Goal: Information Seeking & Learning: Check status

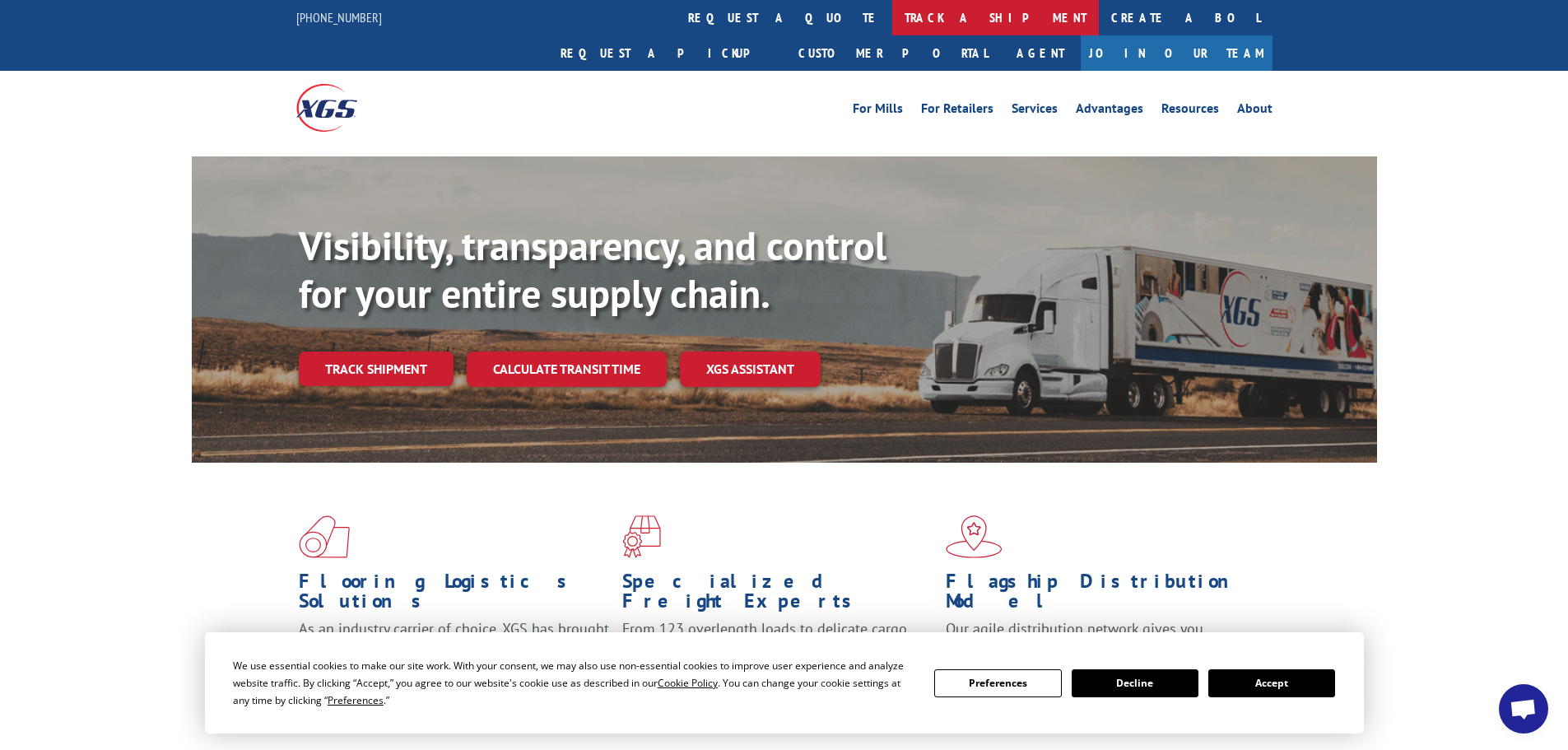
click at [892, 15] on link "track a shipment" at bounding box center [995, 18] width 207 height 35
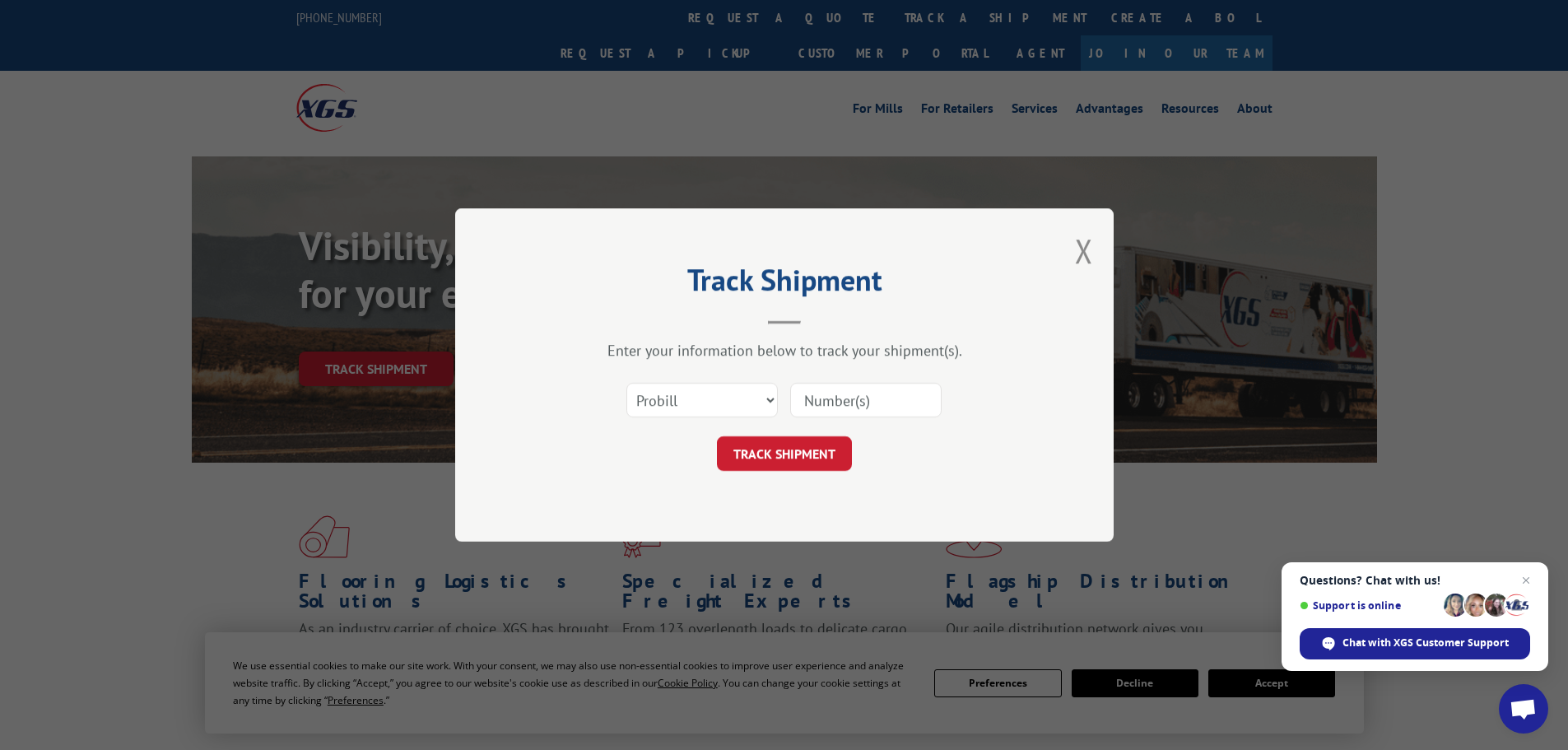
click at [809, 405] on input at bounding box center [866, 400] width 152 height 35
type input "524546533"
click at [815, 454] on button "TRACK SHIPMENT" at bounding box center [784, 453] width 135 height 35
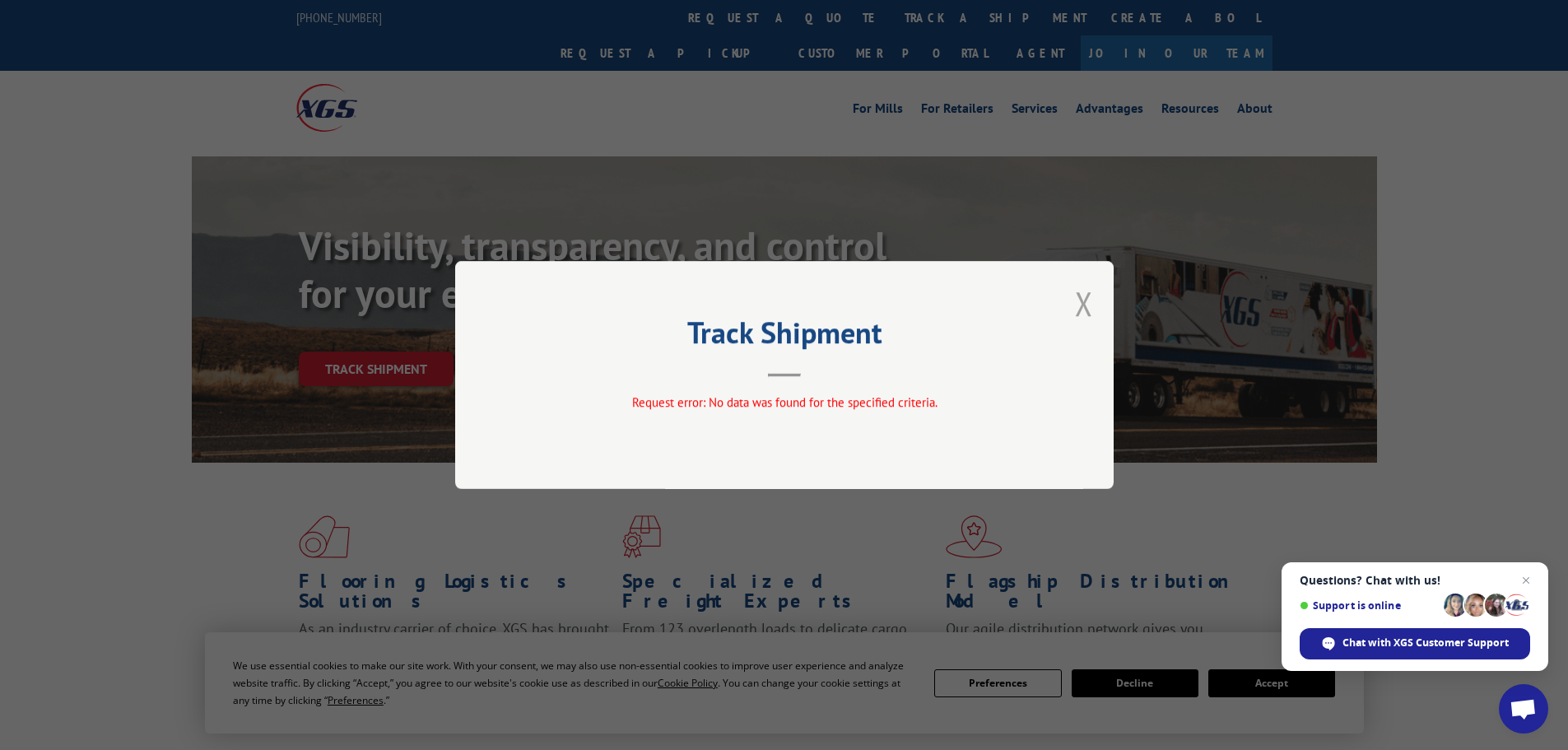
click at [1080, 310] on button "Close modal" at bounding box center [1084, 304] width 18 height 44
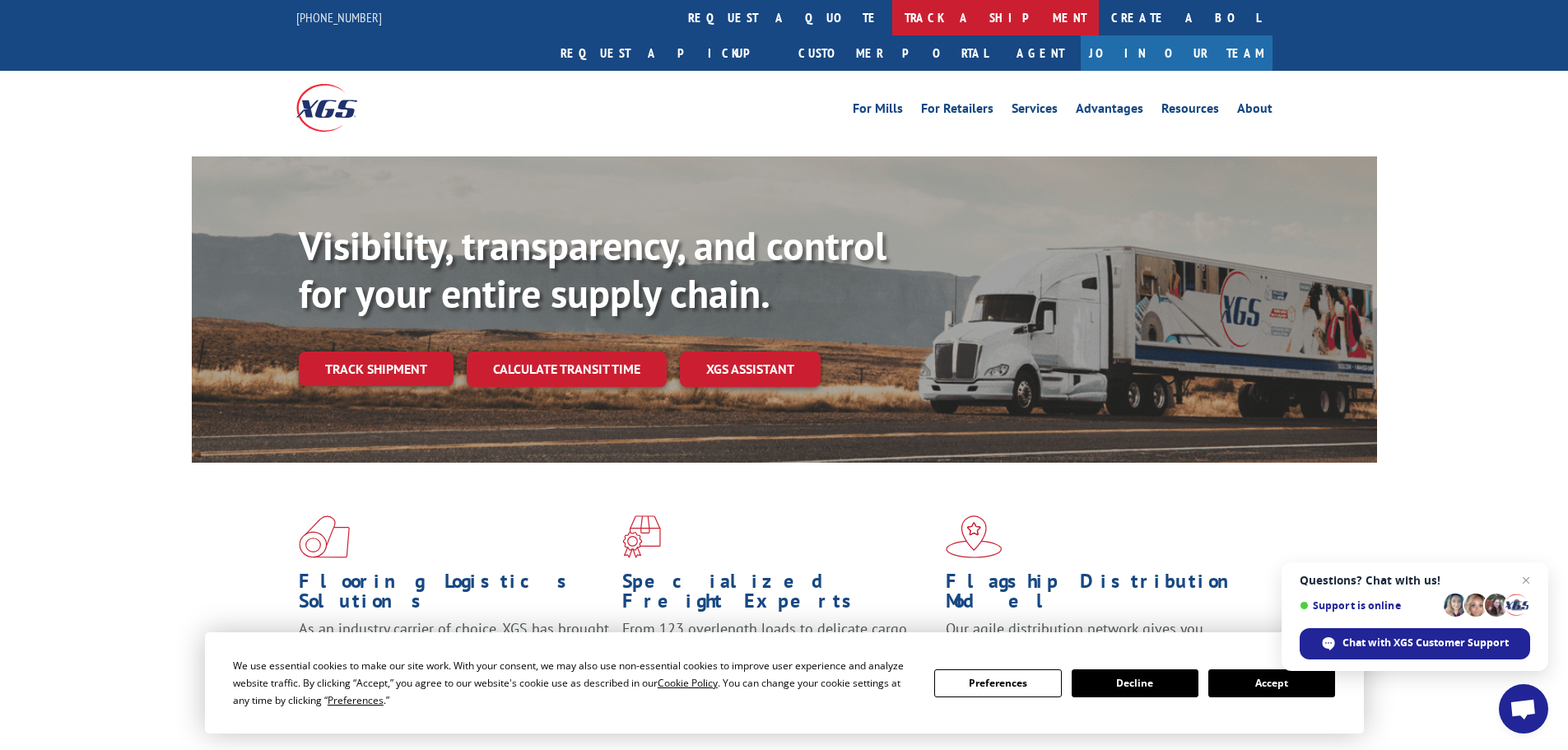
click at [892, 13] on link "track a shipment" at bounding box center [995, 18] width 207 height 35
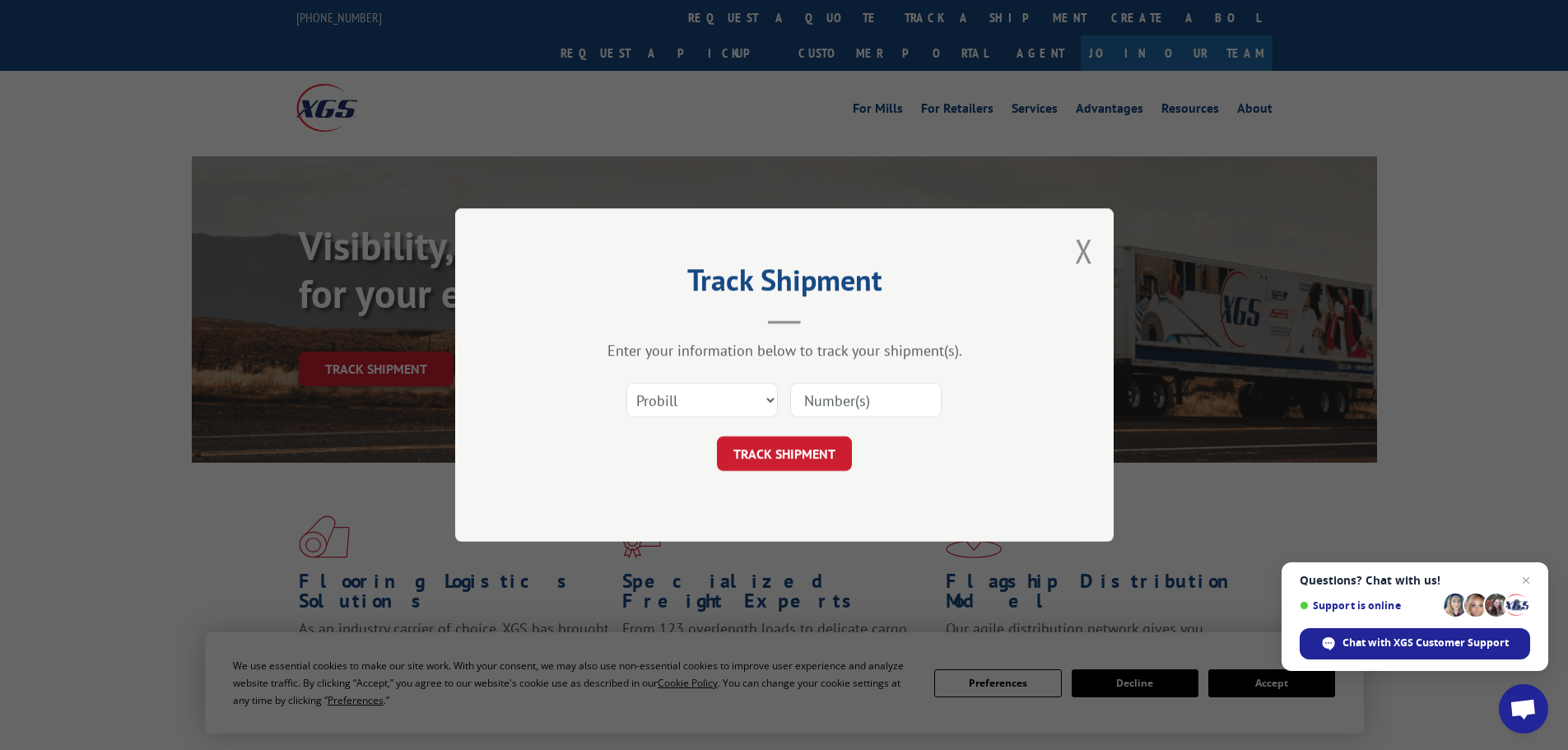
click at [811, 404] on input at bounding box center [866, 400] width 152 height 35
type input "17538884"
click at [783, 445] on button "TRACK SHIPMENT" at bounding box center [784, 453] width 135 height 35
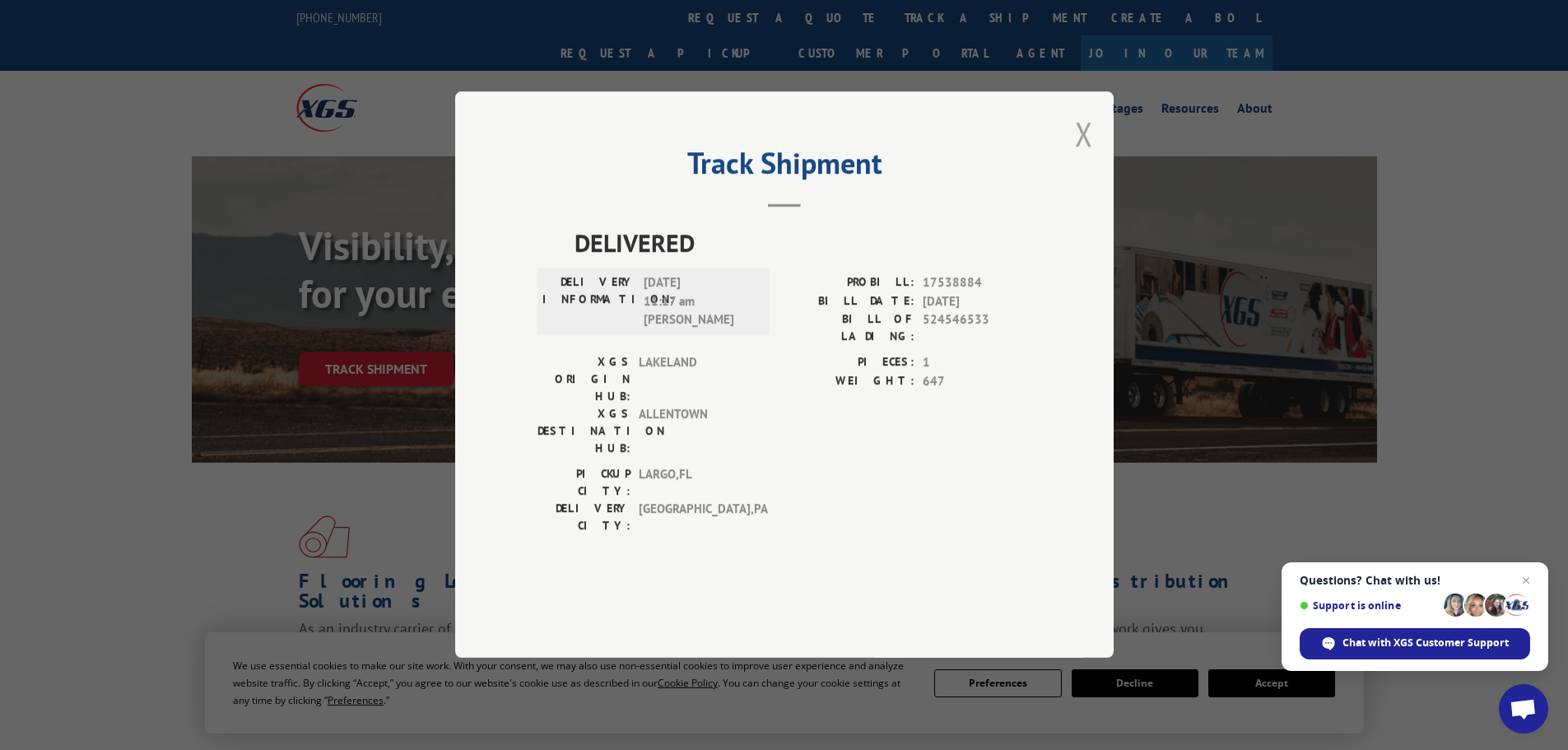
click at [1079, 155] on button "Close modal" at bounding box center [1084, 134] width 18 height 44
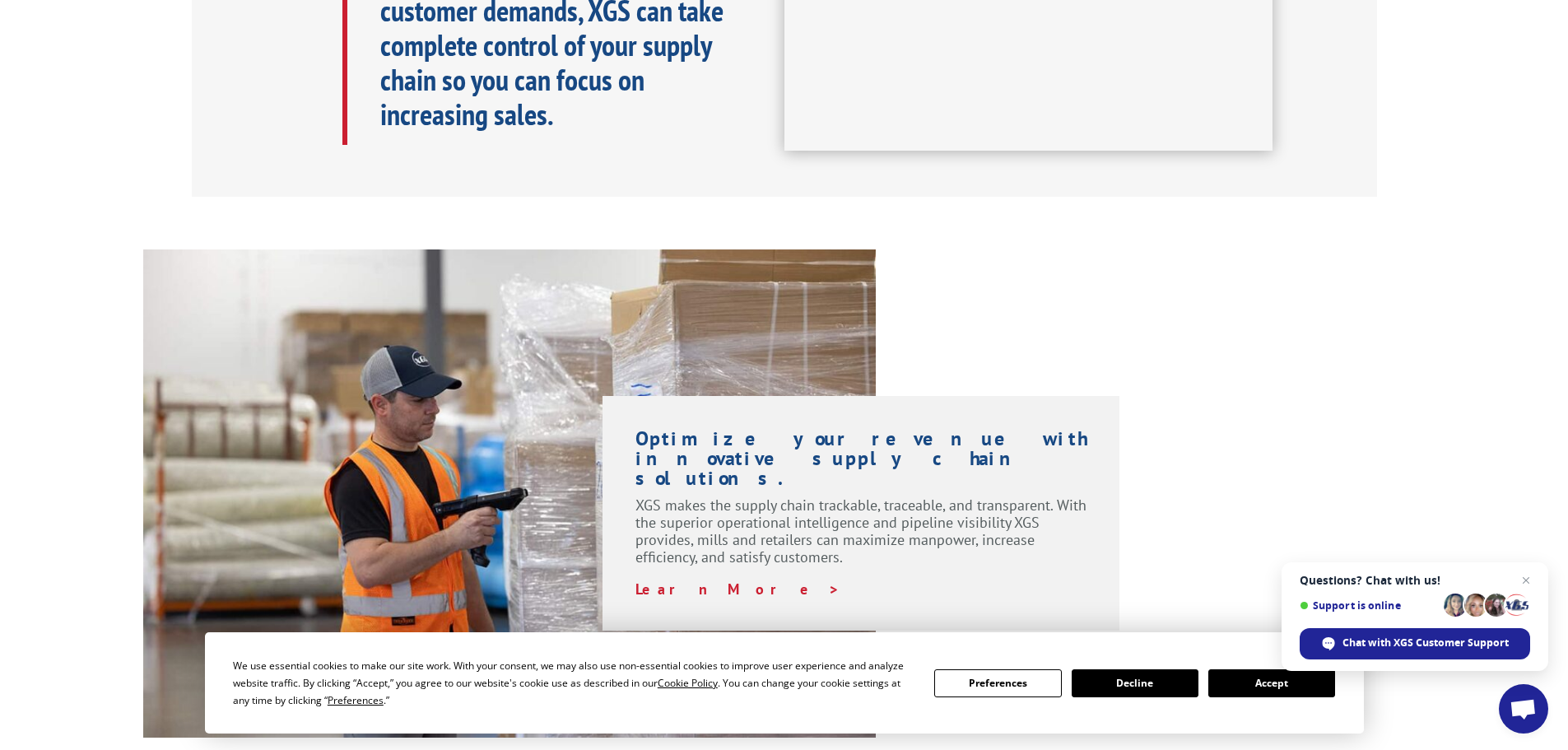
scroll to position [988, 0]
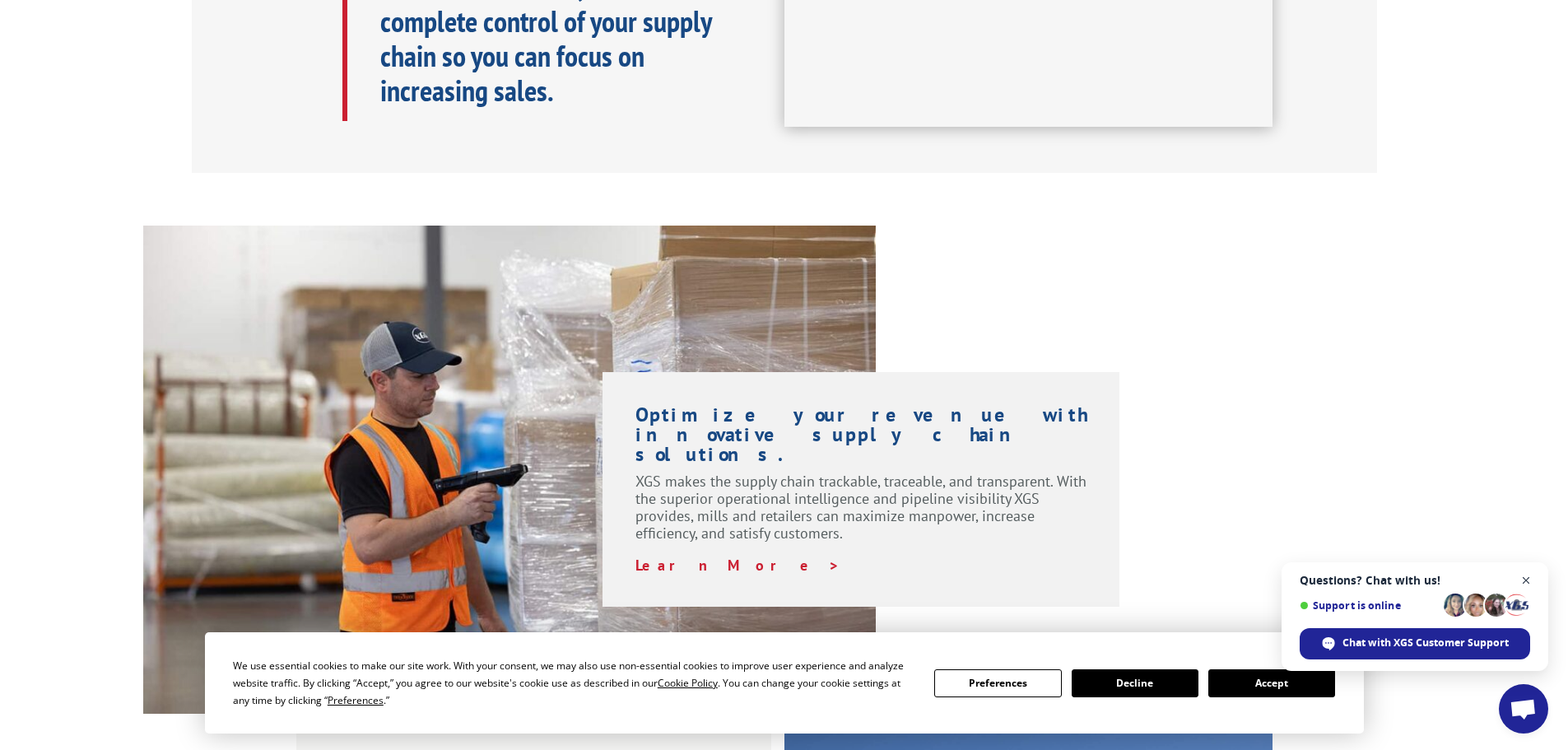
click at [1526, 584] on span "Open chat" at bounding box center [1527, 580] width 20 height 20
